Goal: Transaction & Acquisition: Purchase product/service

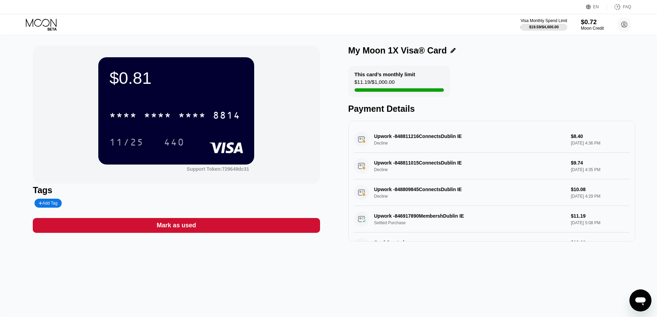
click at [585, 24] on div "$0.72" at bounding box center [591, 21] width 23 height 7
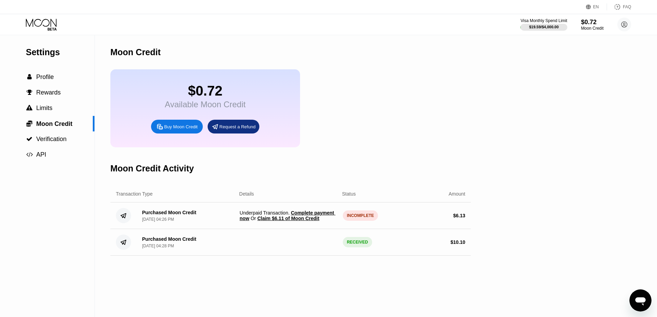
click at [166, 130] on div "Buy Moon Credit" at bounding box center [180, 127] width 33 height 6
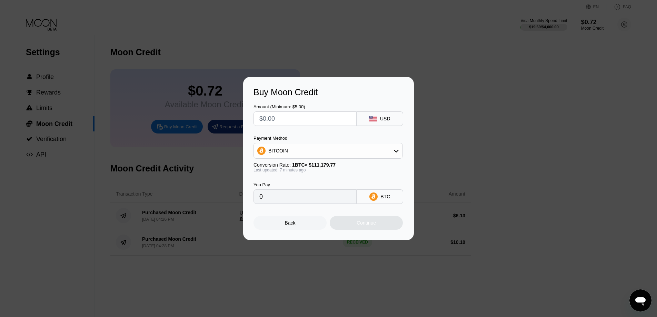
click at [482, 165] on div "Buy Moon Credit Amount (Minimum: $5.00) USD Payment Method BITCOIN Conversion R…" at bounding box center [328, 158] width 657 height 163
click at [305, 217] on div "Back Continue" at bounding box center [328, 217] width 150 height 26
click at [293, 225] on div "Back" at bounding box center [290, 223] width 11 height 6
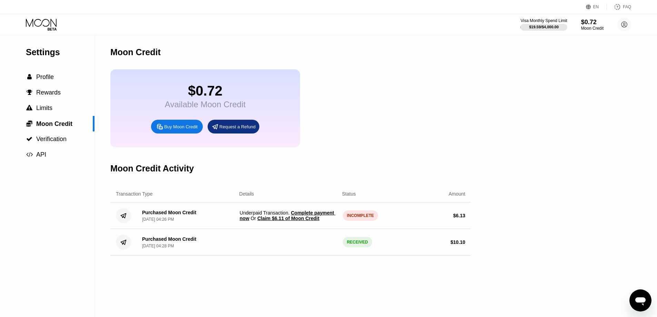
click at [287, 221] on span "Claim $6.11 of Moon Credit" at bounding box center [288, 218] width 62 height 6
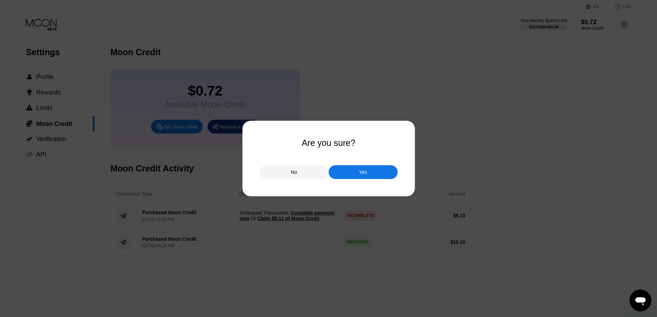
click at [371, 168] on div "Yes" at bounding box center [362, 172] width 69 height 14
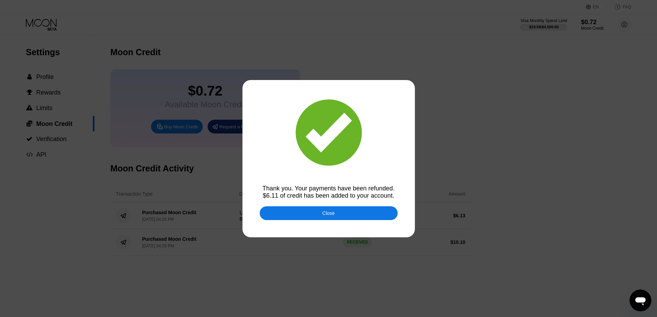
click at [339, 214] on div "Close" at bounding box center [329, 213] width 138 height 14
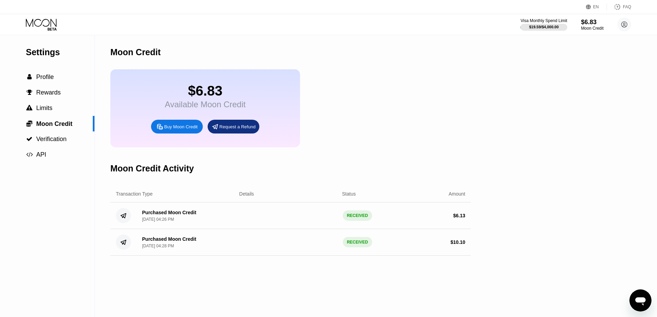
click at [169, 130] on div "Buy Moon Credit" at bounding box center [180, 127] width 33 height 6
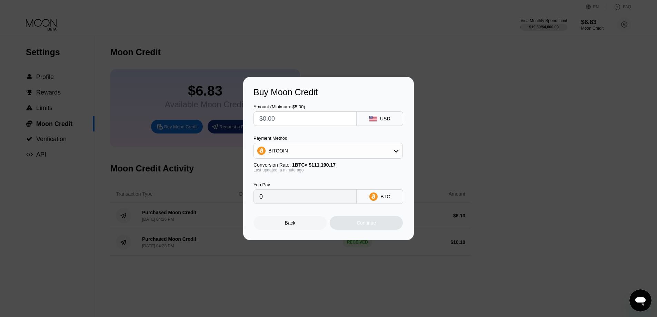
click at [286, 116] on input "text" at bounding box center [304, 119] width 91 height 14
type input "$8"
type input "0.00007195"
type input "$8"
click at [323, 156] on div "BITCOIN" at bounding box center [328, 151] width 149 height 14
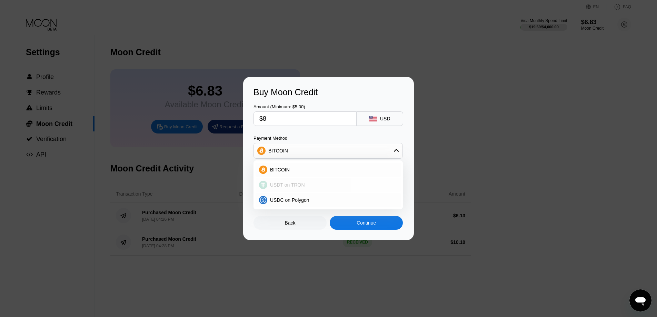
drag, startPoint x: 295, startPoint y: 184, endPoint x: 300, endPoint y: 184, distance: 4.8
click at [295, 184] on span "USDT on TRON" at bounding box center [287, 185] width 35 height 6
type input "8.08"
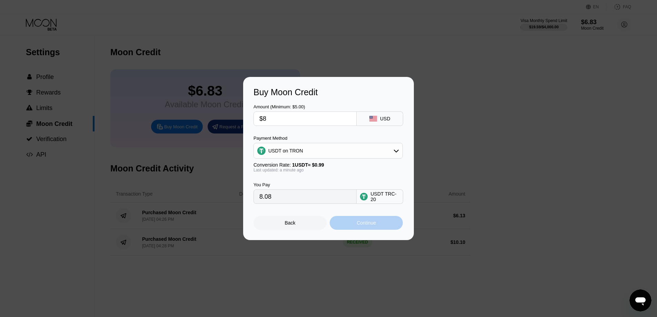
click at [375, 225] on div "Continue" at bounding box center [365, 223] width 19 height 6
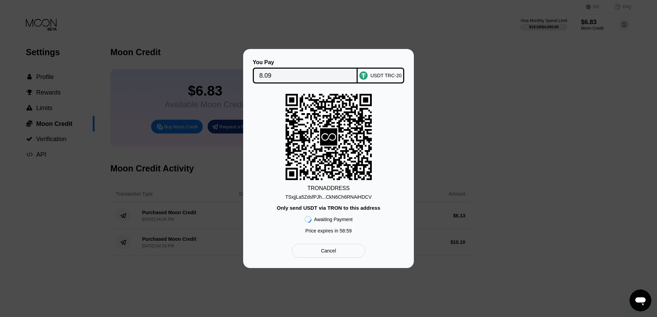
click at [335, 195] on div "TSxjjLa5ZdsfPJh...CkN6Ch6RNAiHDCV" at bounding box center [328, 197] width 87 height 6
click at [333, 190] on div "TRON ADDRESS" at bounding box center [328, 188] width 42 height 6
click at [297, 69] on input "8.09" at bounding box center [305, 76] width 92 height 14
click at [386, 132] on div "TRON ADDRESS TSxjjLa5ZdsfPJh...CkN6Ch6RNAiHDCV Only send USDT via TRON to this …" at bounding box center [328, 165] width 150 height 143
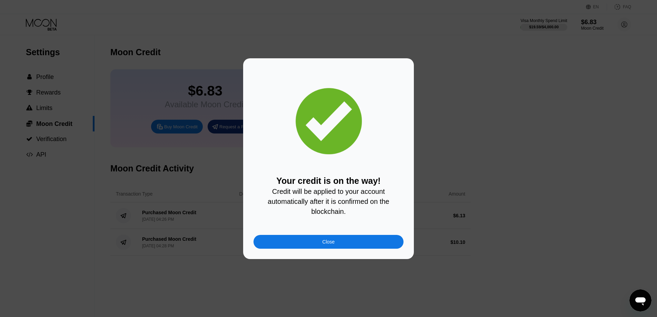
click at [358, 242] on div "Close" at bounding box center [328, 242] width 150 height 14
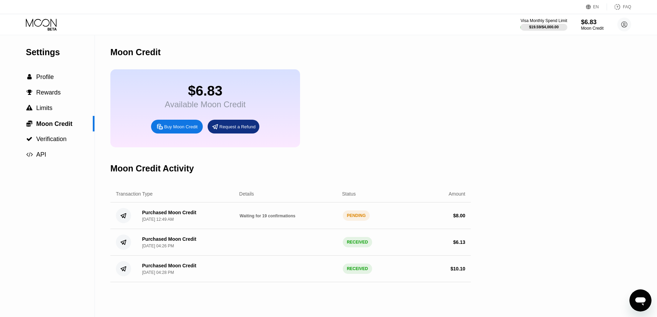
click at [54, 29] on icon at bounding box center [52, 29] width 9 height 3
